Goal: Task Accomplishment & Management: Manage account settings

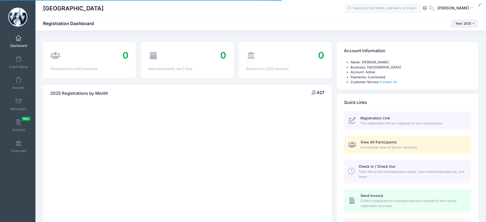
select select
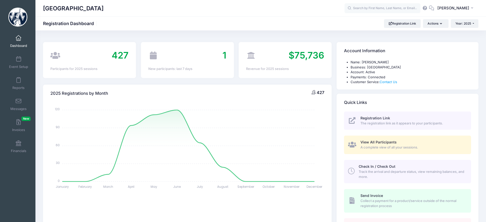
click at [20, 41] on link "Dashboard" at bounding box center [19, 41] width 24 height 18
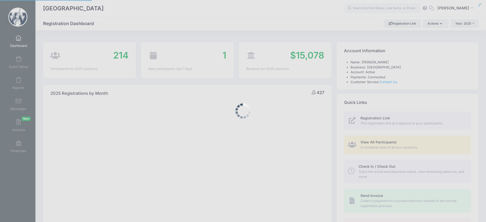
select select
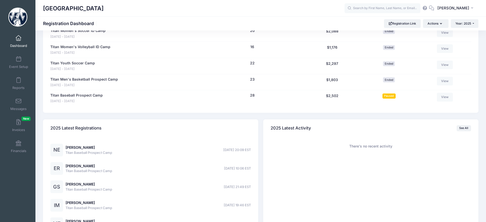
scroll to position [439, 0]
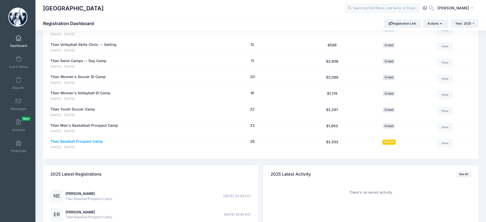
click at [92, 140] on link "Titan Baseball Prospect Camp" at bounding box center [76, 141] width 52 height 5
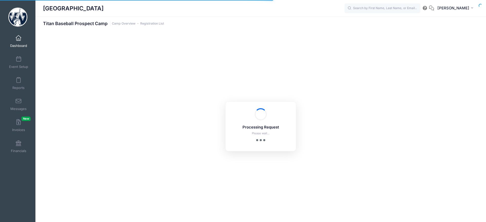
select select "10"
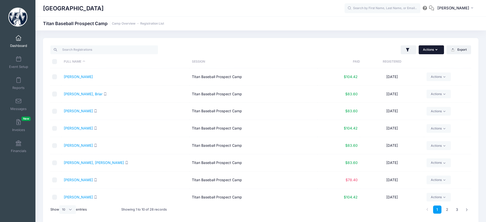
click at [440, 49] on button "Actions" at bounding box center [431, 49] width 25 height 9
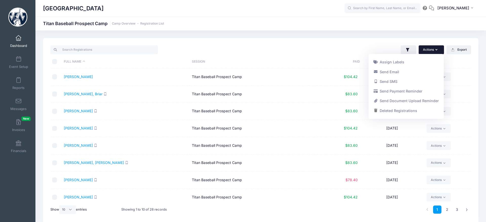
click at [440, 49] on button "Actions" at bounding box center [431, 49] width 25 height 9
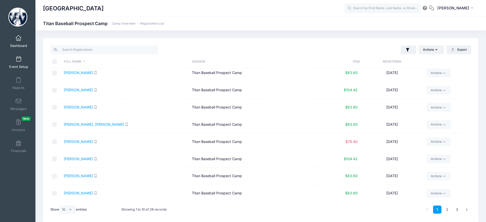
click at [20, 65] on span "Event Setup" at bounding box center [18, 67] width 19 height 4
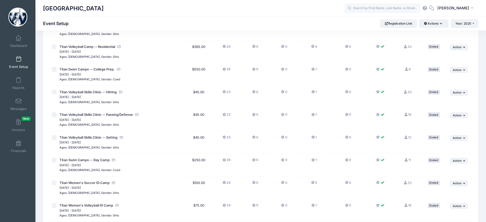
scroll to position [321, 0]
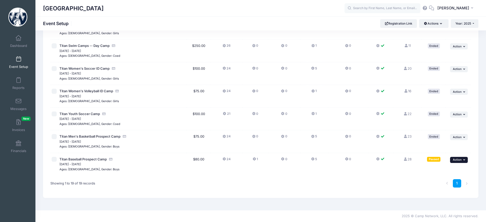
click at [459, 160] on span "Action" at bounding box center [457, 160] width 9 height 4
click at [453, 177] on link "Edit Session" at bounding box center [443, 181] width 46 height 10
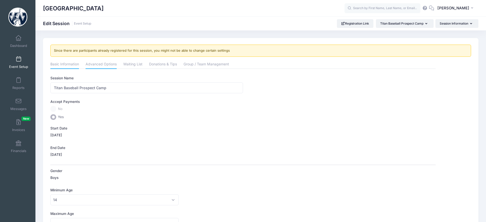
click at [112, 64] on link "Advanced Options" at bounding box center [101, 64] width 31 height 9
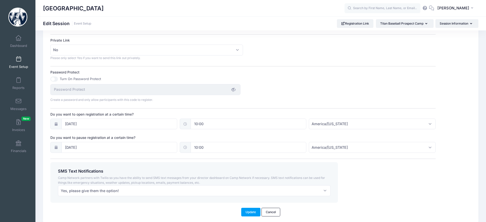
scroll to position [338, 0]
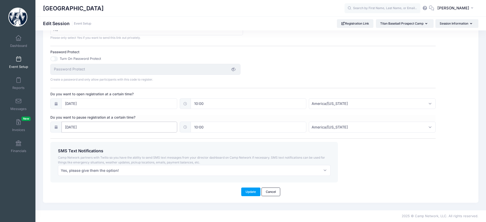
click at [99, 128] on input "08/22/2025" at bounding box center [119, 126] width 116 height 11
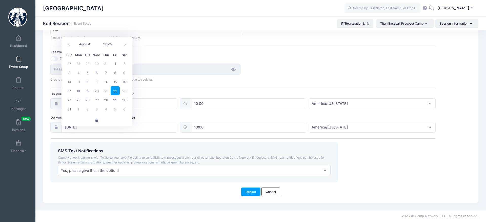
click at [113, 86] on span "22" at bounding box center [115, 90] width 9 height 9
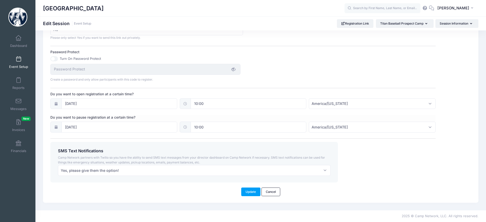
click at [214, 128] on input "10:00" at bounding box center [249, 126] width 116 height 11
click at [218, 138] on span at bounding box center [217, 140] width 4 height 5
type input "11:00"
type input "11"
click at [218, 138] on span at bounding box center [217, 140] width 4 height 5
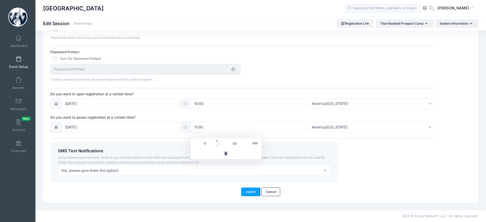
type input "12:00"
type input "12"
click at [218, 138] on span at bounding box center [217, 140] width 4 height 5
type input "13:00"
type input "01"
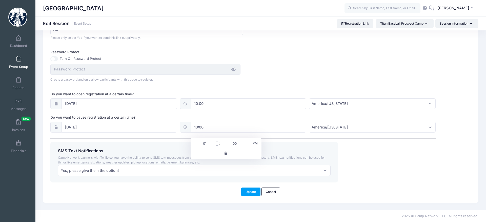
click at [218, 138] on span at bounding box center [217, 140] width 4 height 5
type input "14:00"
type input "02"
click at [218, 138] on span at bounding box center [217, 140] width 4 height 5
type input "15:00"
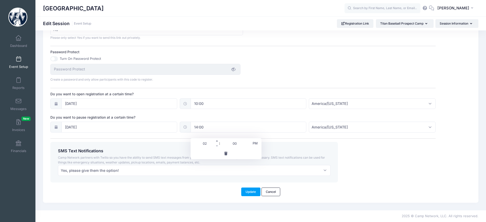
type input "03"
click at [218, 138] on span at bounding box center [217, 140] width 4 height 5
type input "16:00"
type input "04"
click at [218, 138] on span at bounding box center [217, 140] width 4 height 5
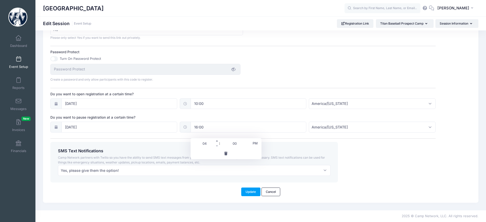
type input "17:00"
type input "05"
click at [198, 189] on div "Update Cancel" at bounding box center [260, 191] width 415 height 9
click at [246, 190] on button "Update" at bounding box center [250, 191] width 19 height 9
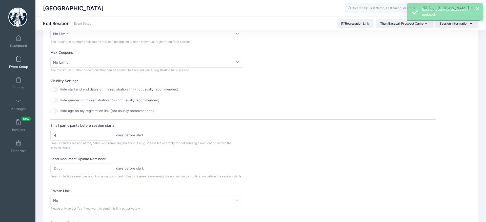
scroll to position [0, 0]
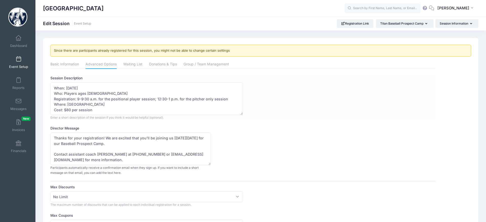
click at [316, 90] on div "Session Description The Titan Baseball Prospect Camp is designed for high schoo…" at bounding box center [242, 97] width 385 height 44
click at [18, 59] on span at bounding box center [18, 59] width 0 height 6
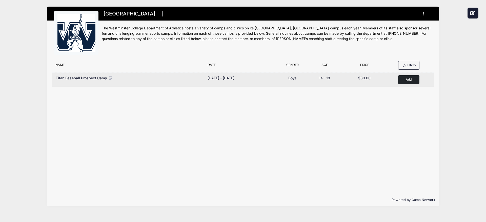
click at [73, 76] on span "Titan Baseball Prospect Camp" at bounding box center [81, 78] width 51 height 4
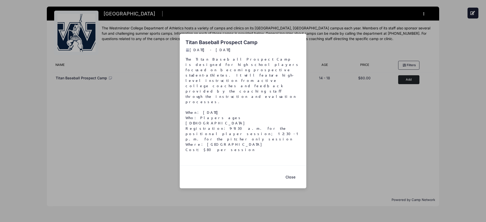
click at [288, 171] on button "Close" at bounding box center [290, 176] width 20 height 11
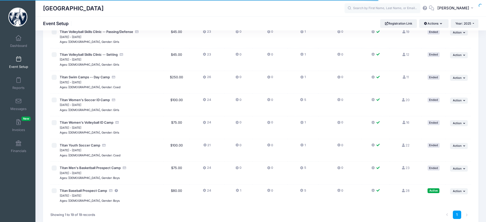
scroll to position [290, 0]
click at [405, 191] on link "28 Full" at bounding box center [405, 190] width 8 height 4
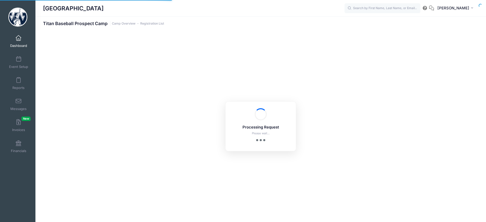
select select "10"
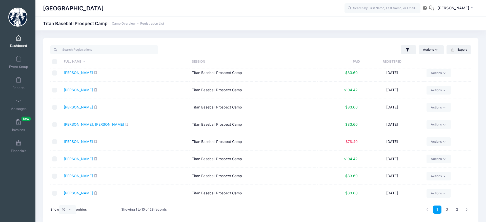
scroll to position [21, 0]
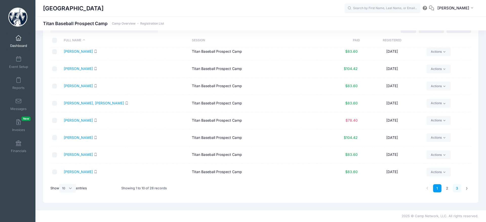
click at [456, 189] on link "3" at bounding box center [457, 188] width 8 height 8
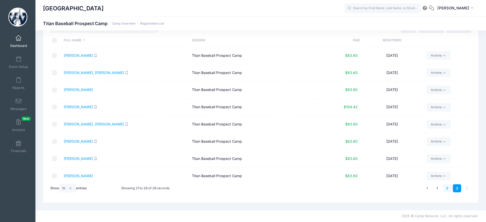
click at [447, 187] on link "2" at bounding box center [447, 188] width 8 height 8
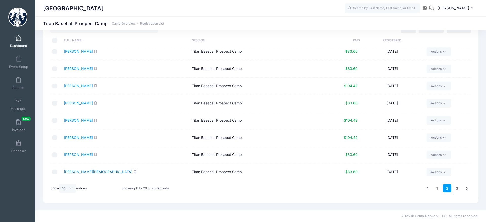
click at [76, 171] on link "[PERSON_NAME][DEMOGRAPHIC_DATA]" at bounding box center [98, 171] width 69 height 4
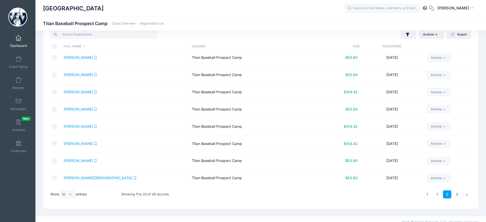
scroll to position [21, 0]
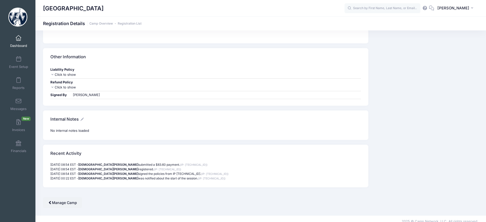
scroll to position [548, 0]
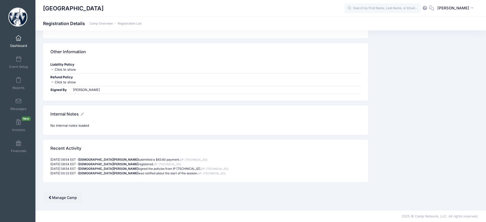
click at [87, 168] on strong "[DEMOGRAPHIC_DATA][PERSON_NAME]" at bounding box center [108, 168] width 60 height 4
drag, startPoint x: 83, startPoint y: 159, endPoint x: 45, endPoint y: 158, distance: 38.0
click at [45, 158] on div "[DATE] 08:54 EST - [PERSON_NAME] submitted a $83.60 payment. (IP: [TECHNICAL_ID…" at bounding box center [205, 169] width 325 height 25
copy p "[DATE] 08:54 EST"
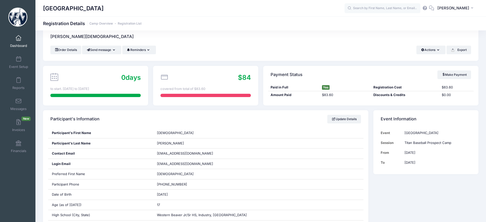
scroll to position [14, 0]
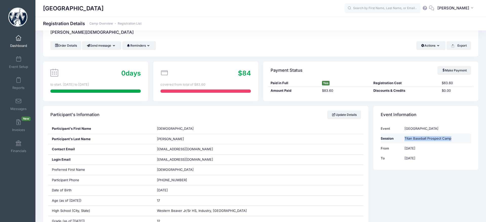
drag, startPoint x: 451, startPoint y: 137, endPoint x: 400, endPoint y: 137, distance: 51.4
click at [400, 137] on tr "Session Titan Baseball Prospect Camp" at bounding box center [426, 138] width 90 height 10
copy tr "Titan Baseball Prospect Camp"
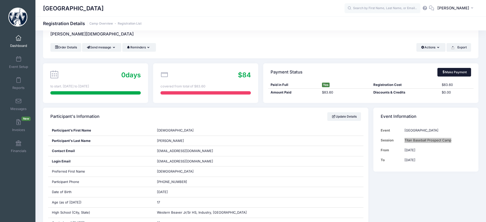
scroll to position [20, 0]
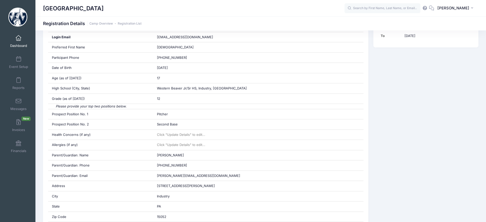
scroll to position [0, 0]
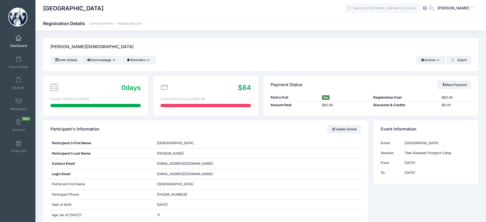
click at [62, 24] on h1 "Registration Details Camp Overview Registration List" at bounding box center [92, 23] width 98 height 5
click at [25, 21] on img at bounding box center [17, 17] width 19 height 19
click at [20, 45] on span "Dashboard" at bounding box center [18, 46] width 17 height 4
click at [18, 38] on span at bounding box center [18, 38] width 0 height 6
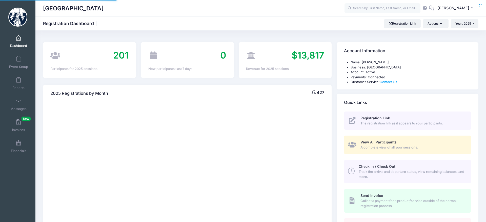
select select
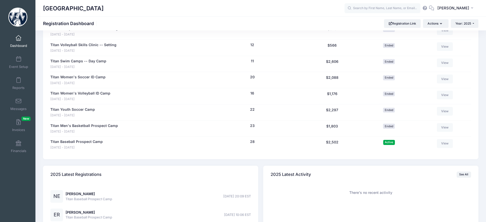
scroll to position [434, 0]
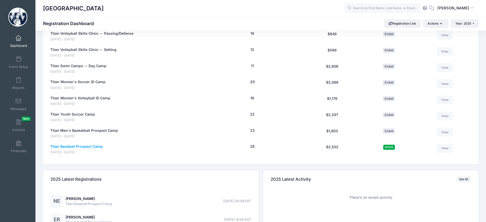
click at [88, 147] on link "Titan Baseball Prospect Camp" at bounding box center [76, 146] width 52 height 5
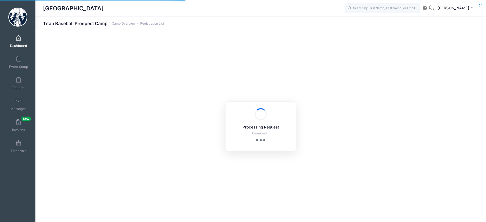
select select "10"
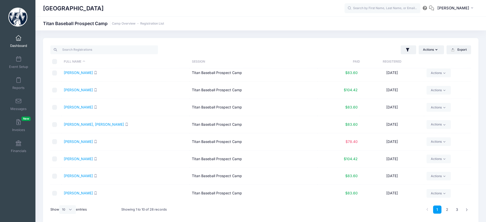
scroll to position [21, 0]
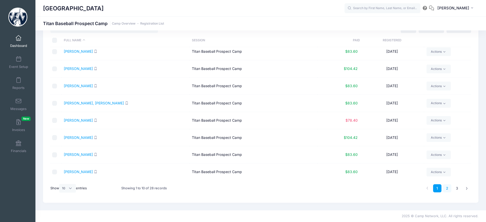
click at [448, 185] on link "2" at bounding box center [447, 188] width 8 height 8
click at [84, 173] on link "[PERSON_NAME][DEMOGRAPHIC_DATA]" at bounding box center [98, 171] width 69 height 4
